Goal: Task Accomplishment & Management: Manage account settings

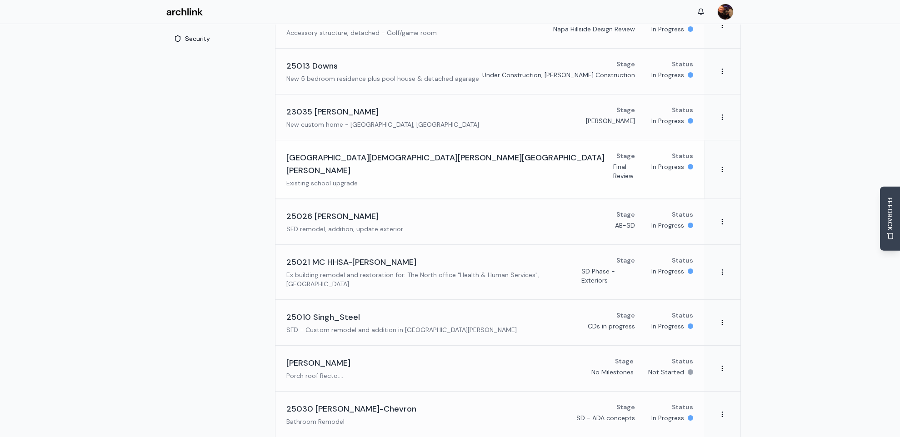
scroll to position [179, 0]
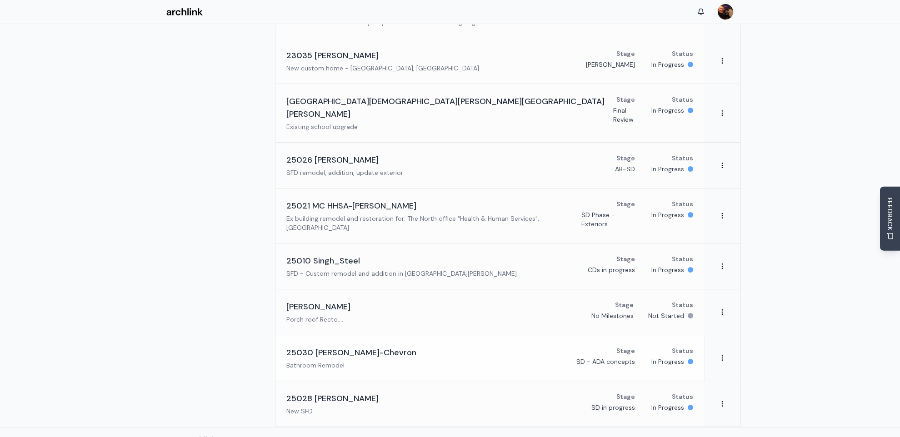
click at [370, 346] on h3 "25030 [PERSON_NAME]-Chevron" at bounding box center [351, 352] width 130 height 13
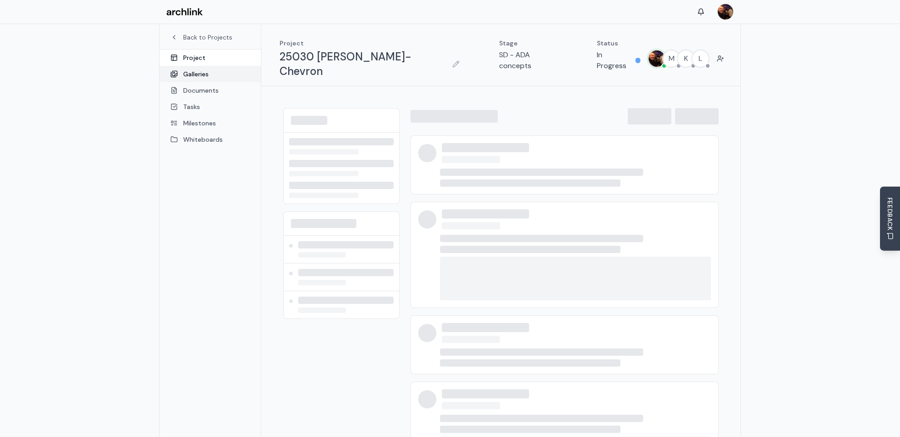
click at [210, 75] on link "Galleries" at bounding box center [210, 74] width 101 height 16
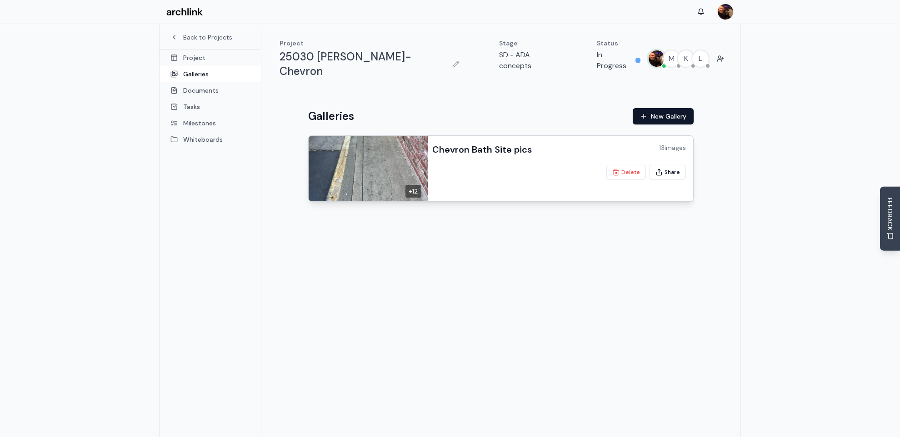
click at [407, 154] on img at bounding box center [367, 168] width 122 height 69
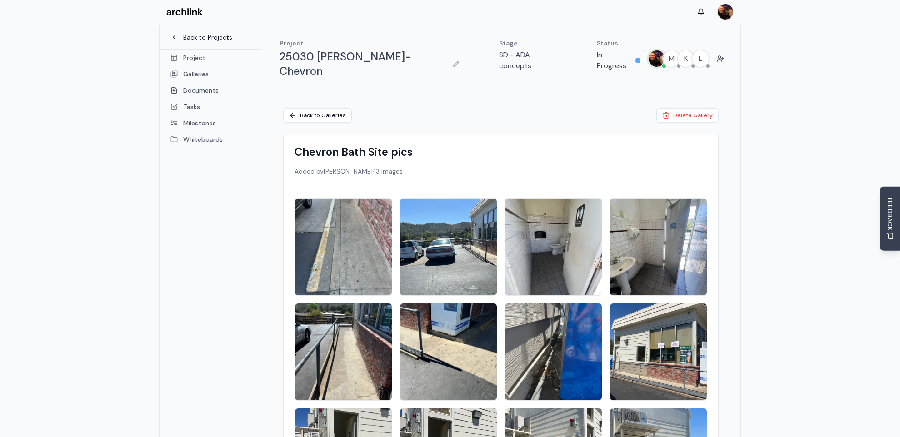
click at [207, 40] on link "Back to Projects" at bounding box center [210, 37] width 80 height 9
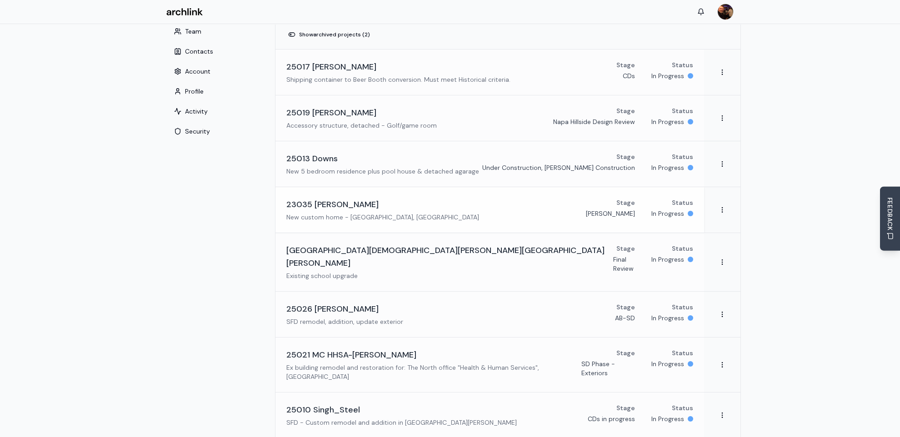
scroll to position [45, 0]
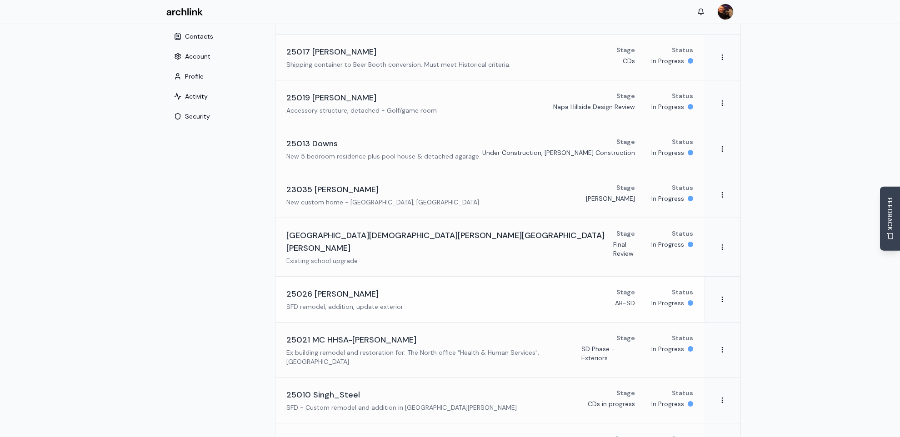
click at [346, 288] on div "25026 [PERSON_NAME] SFD remodel, addition, update exterior" at bounding box center [344, 300] width 117 height 24
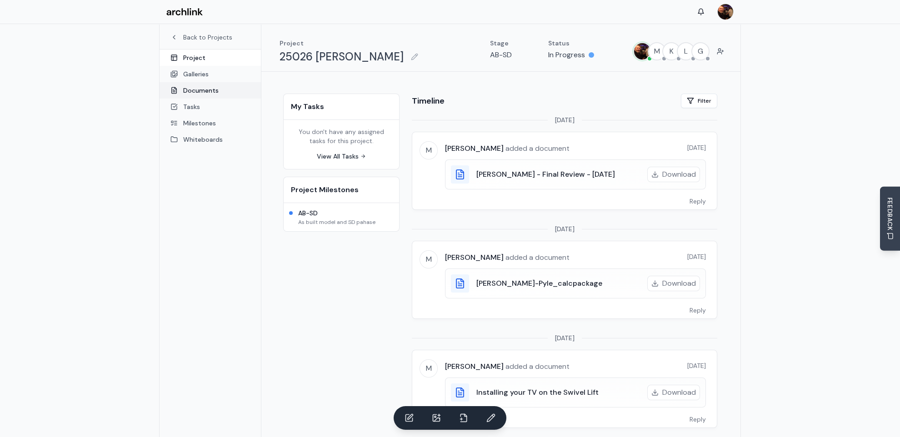
click at [202, 93] on link "Documents" at bounding box center [210, 90] width 101 height 16
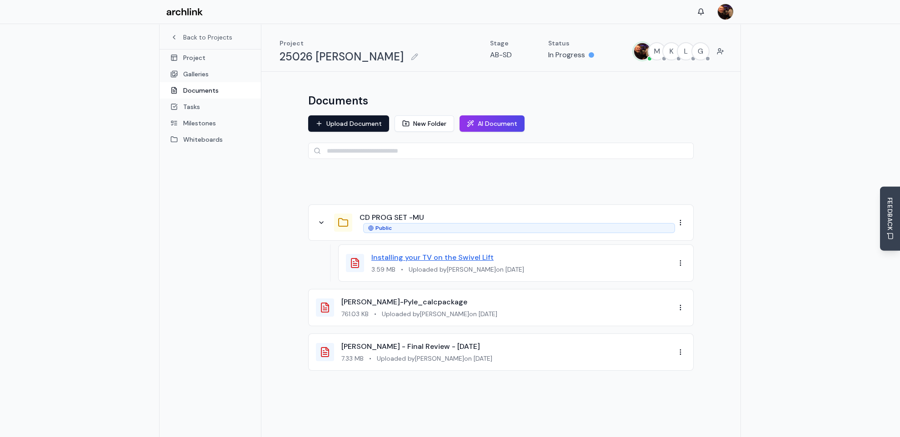
click at [441, 259] on link "Installing your TV on the Swivel Lift" at bounding box center [432, 258] width 122 height 10
click at [427, 123] on button "New Folder" at bounding box center [425, 123] width 60 height 16
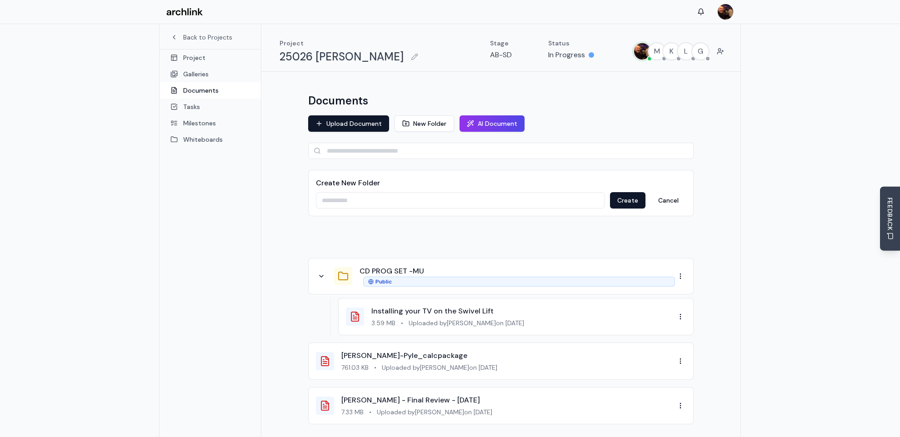
click at [361, 202] on input at bounding box center [460, 200] width 289 height 16
type input "*"
type input "**********"
click at [631, 204] on button "Create" at bounding box center [627, 200] width 35 height 16
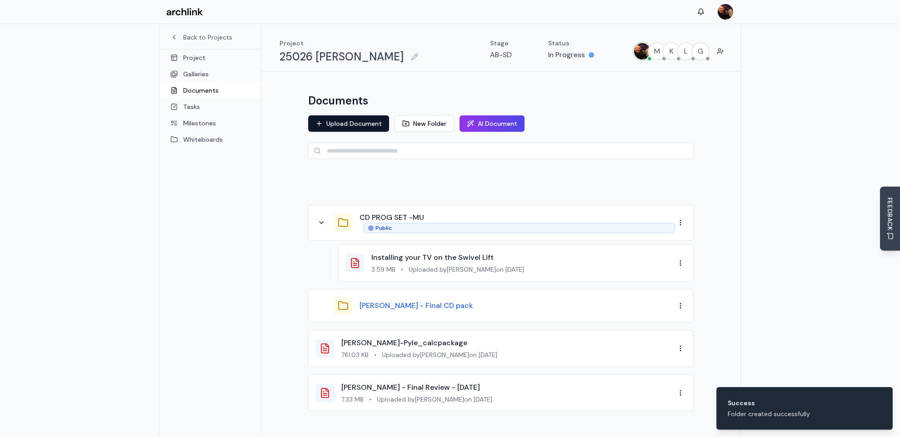
click at [426, 305] on button "[PERSON_NAME] - Final CD pack" at bounding box center [416, 305] width 113 height 11
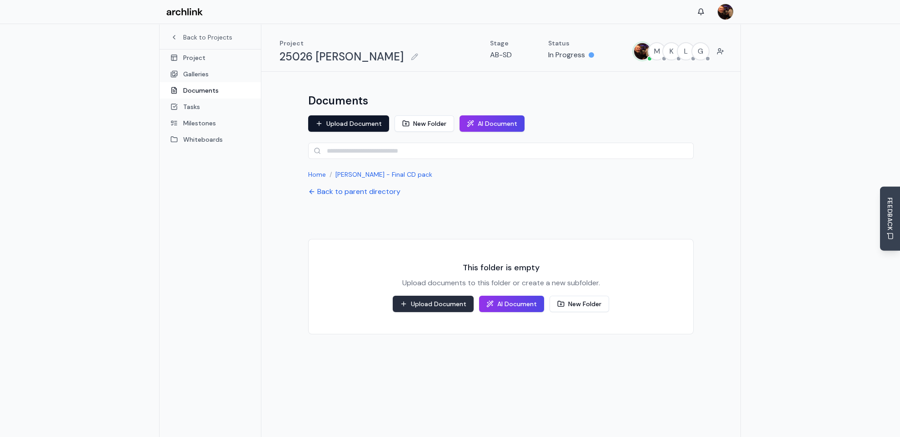
click at [452, 302] on button "Upload Document" at bounding box center [433, 304] width 81 height 16
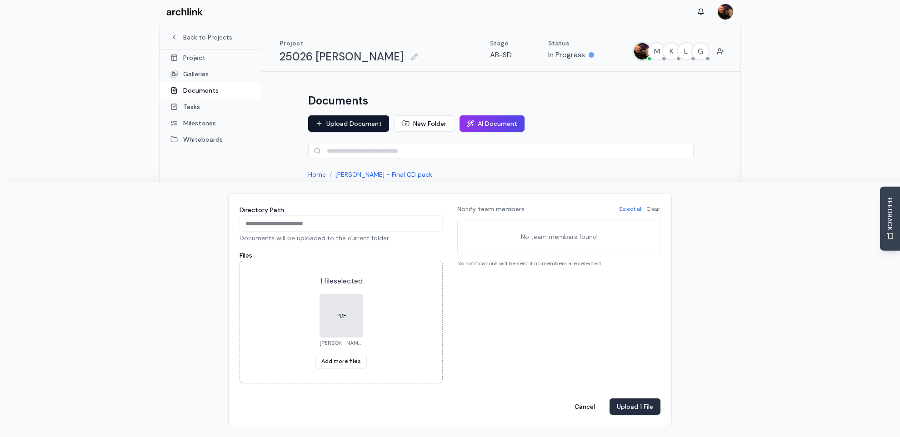
click at [638, 406] on button "Upload 1 File" at bounding box center [635, 407] width 51 height 16
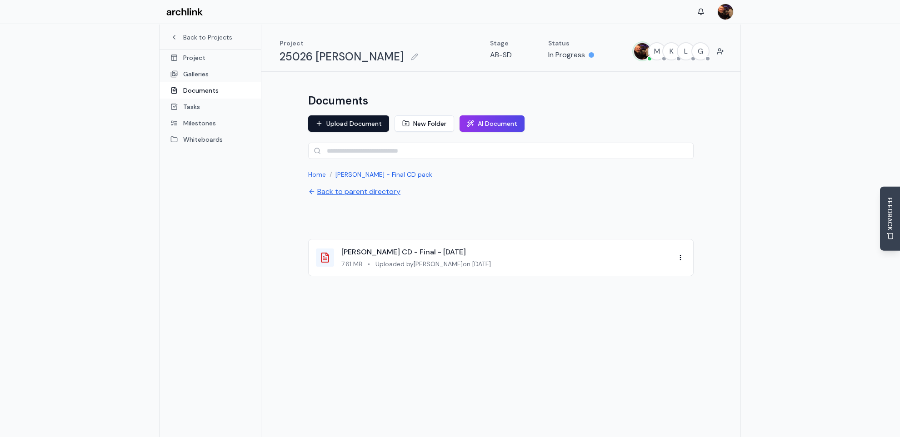
click at [372, 190] on button "Back to parent directory" at bounding box center [354, 191] width 92 height 11
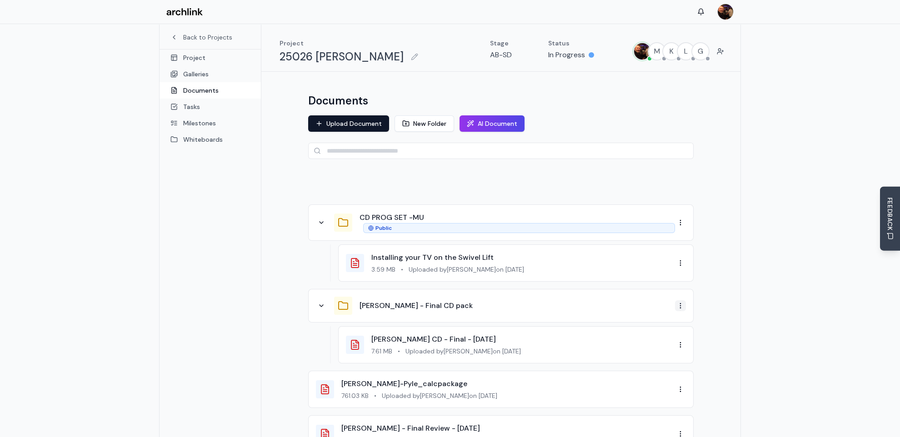
click at [680, 305] on html "Back to Projects Project Galleries Documents Tasks Milestones Whiteboards Proje…" at bounding box center [450, 266] width 900 height 533
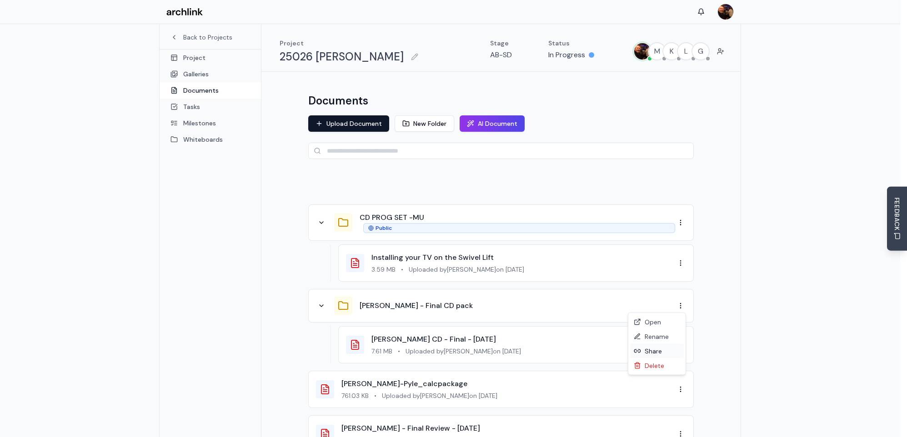
click at [660, 350] on div "Share" at bounding box center [657, 351] width 54 height 15
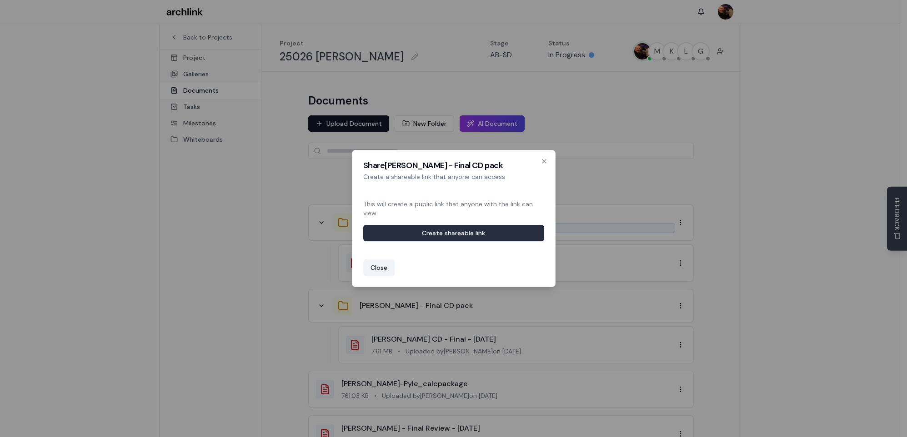
click at [502, 236] on button "Create shareable link" at bounding box center [453, 233] width 181 height 16
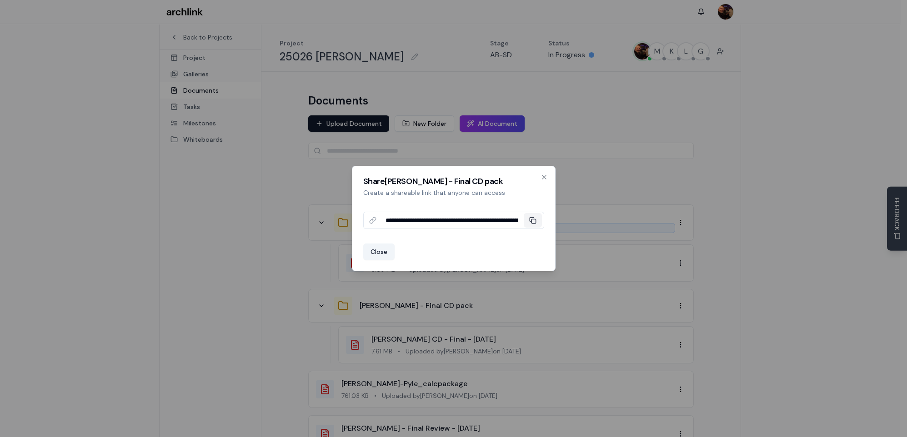
click at [533, 220] on icon at bounding box center [532, 220] width 7 height 7
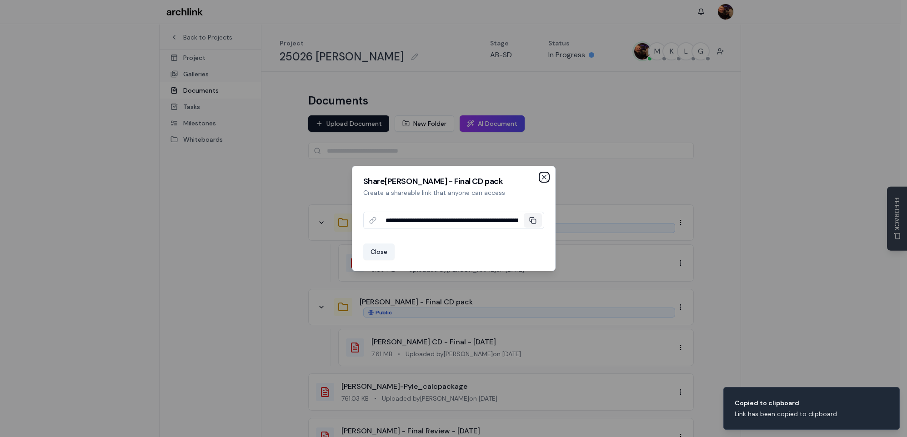
click at [543, 177] on icon "button" at bounding box center [544, 177] width 4 height 4
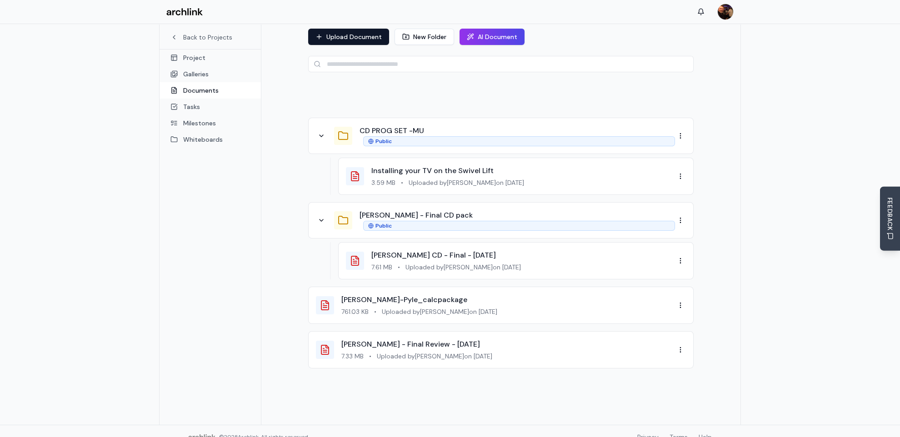
scroll to position [90, 0]
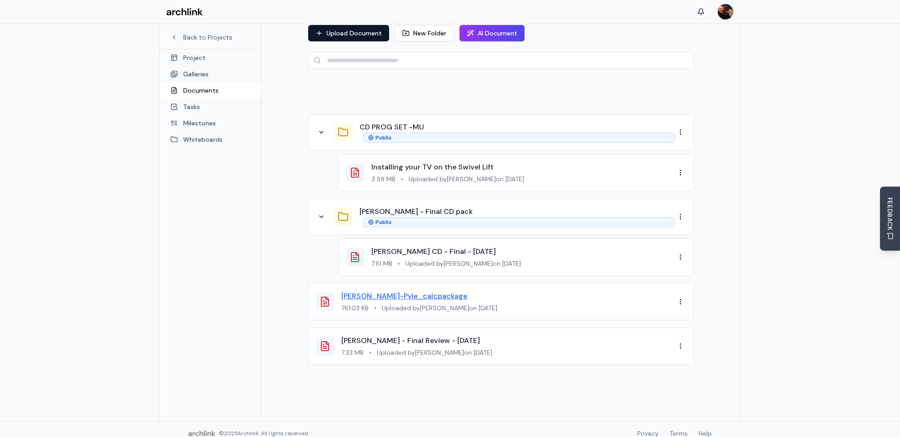
click at [406, 295] on link "[PERSON_NAME]-Pyle_calcpackage" at bounding box center [404, 296] width 126 height 10
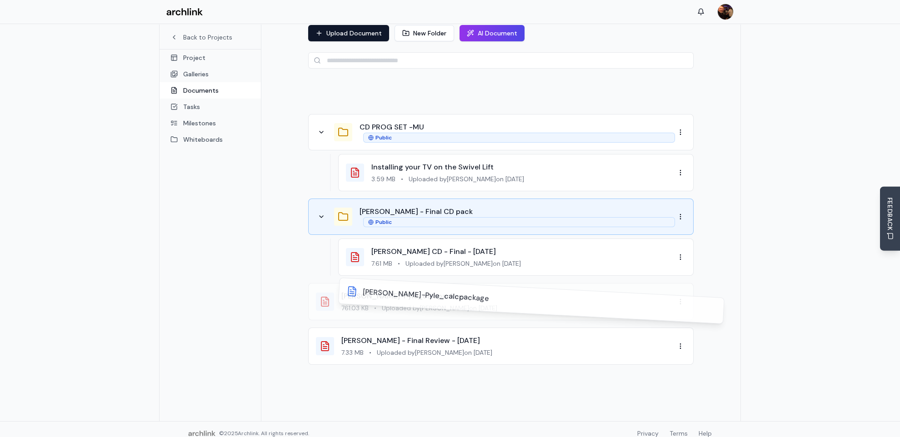
drag, startPoint x: 331, startPoint y: 302, endPoint x: 361, endPoint y: 226, distance: 81.2
